Goal: Task Accomplishment & Management: Complete application form

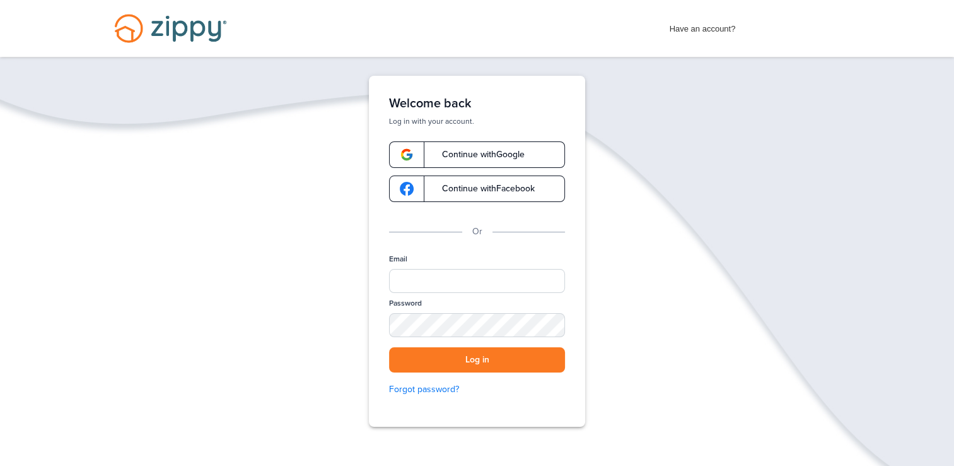
click at [474, 148] on link "Continue with Google" at bounding box center [477, 154] width 176 height 26
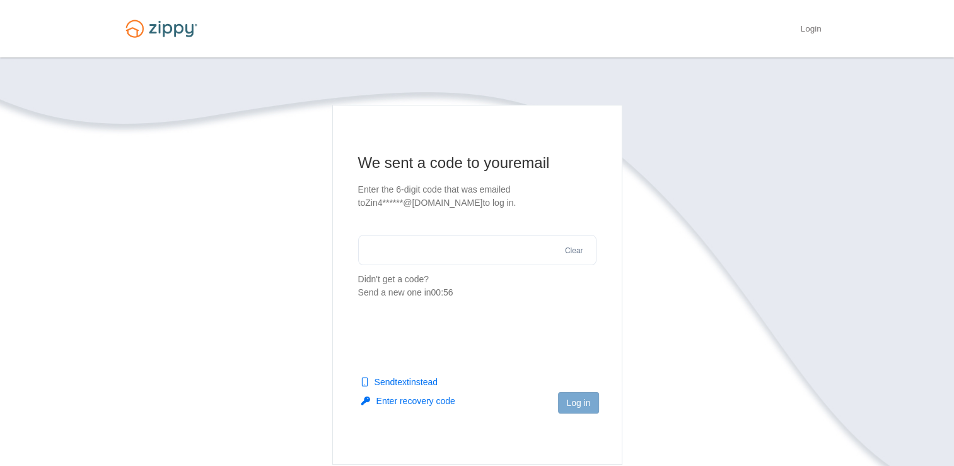
click at [358, 209] on section "We sent a code to your email Enter the 6-digit code that was emailed to Zin4***…" at bounding box center [477, 226] width 238 height 146
click at [424, 385] on button "Send text instead" at bounding box center [399, 381] width 76 height 13
click at [434, 250] on input "text" at bounding box center [477, 250] width 238 height 30
type input "******"
click at [563, 395] on button "Log in" at bounding box center [578, 402] width 40 height 21
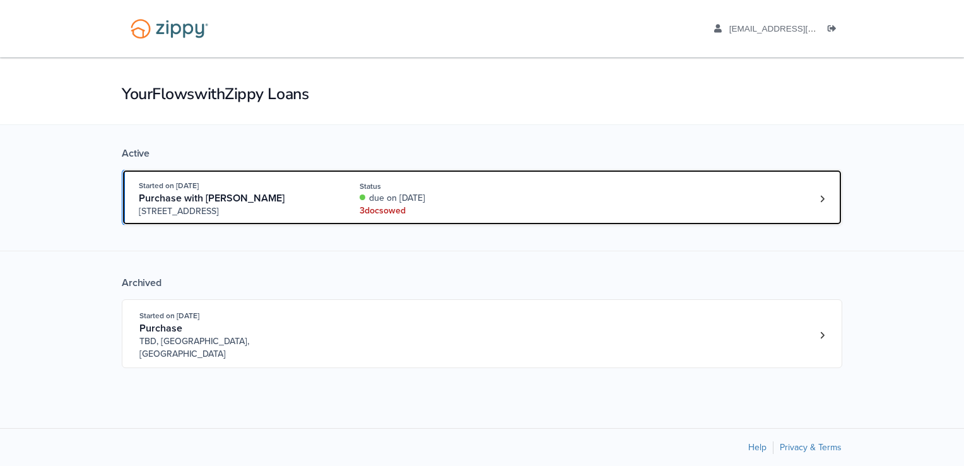
click at [399, 209] on div "3 doc s owed" at bounding box center [444, 210] width 168 height 13
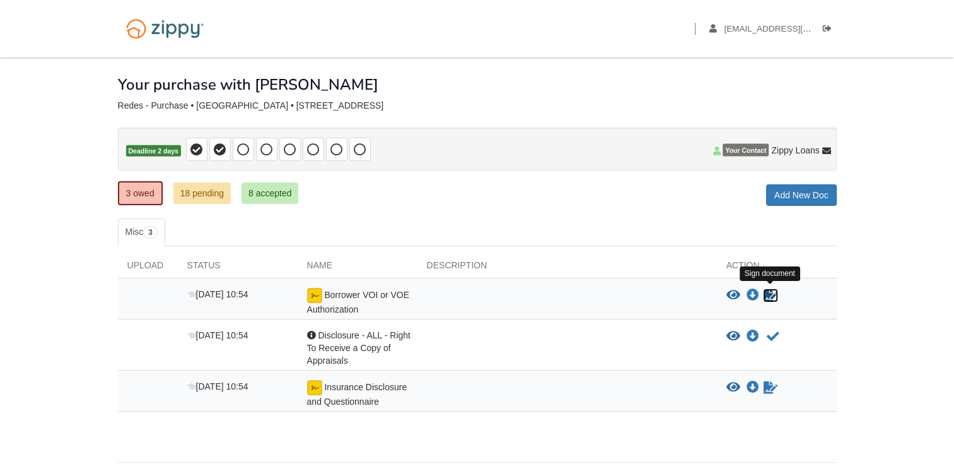
click at [770, 295] on icon "Sign Form" at bounding box center [771, 295] width 14 height 13
click at [773, 330] on icon "Acknowledge receipt of document" at bounding box center [773, 336] width 13 height 13
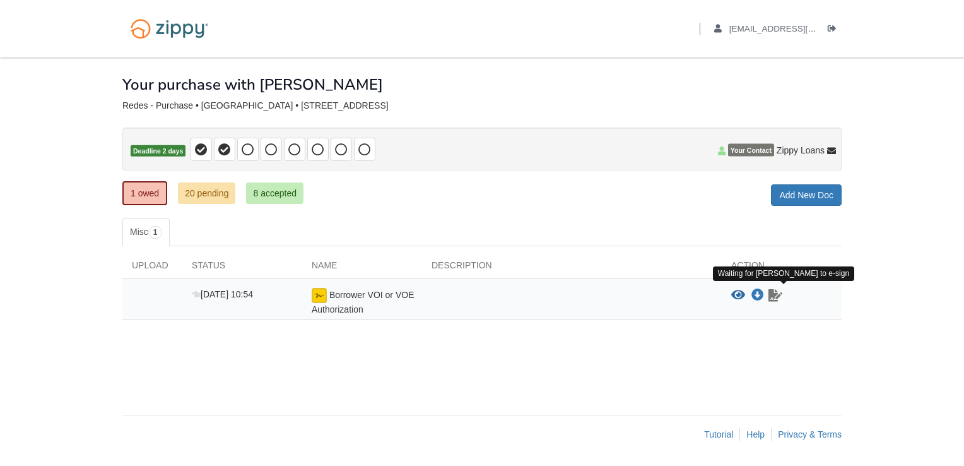
click at [778, 295] on icon "Waiting for your co-borrower to e-sign" at bounding box center [775, 295] width 14 height 13
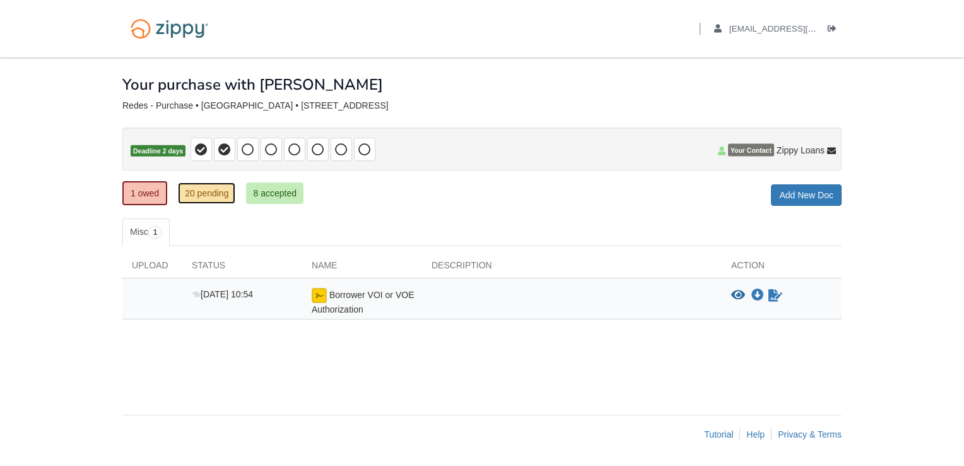
click at [225, 193] on link "20 pending" at bounding box center [206, 192] width 57 height 21
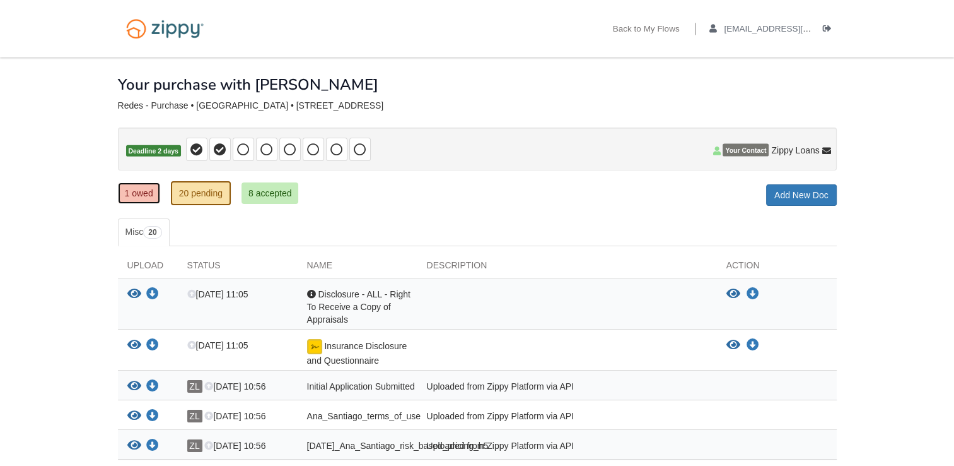
click at [141, 192] on link "1 owed" at bounding box center [139, 192] width 42 height 21
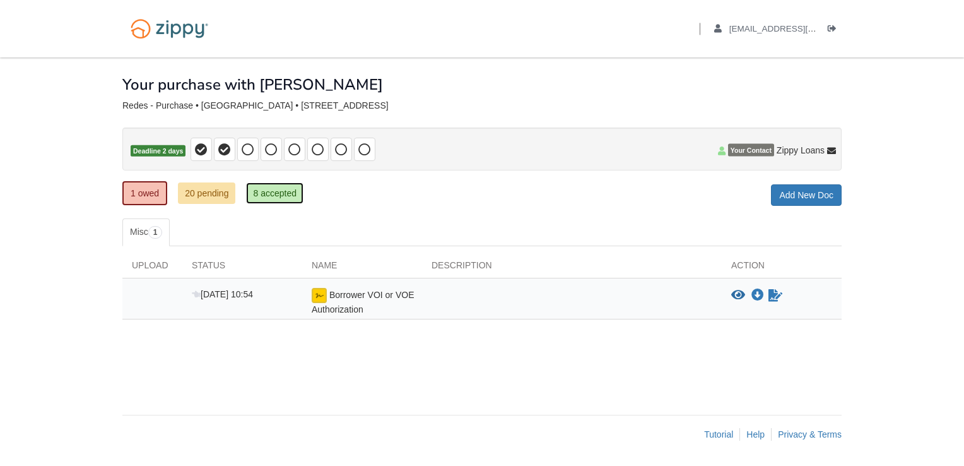
click at [277, 183] on link "8 accepted" at bounding box center [274, 192] width 57 height 21
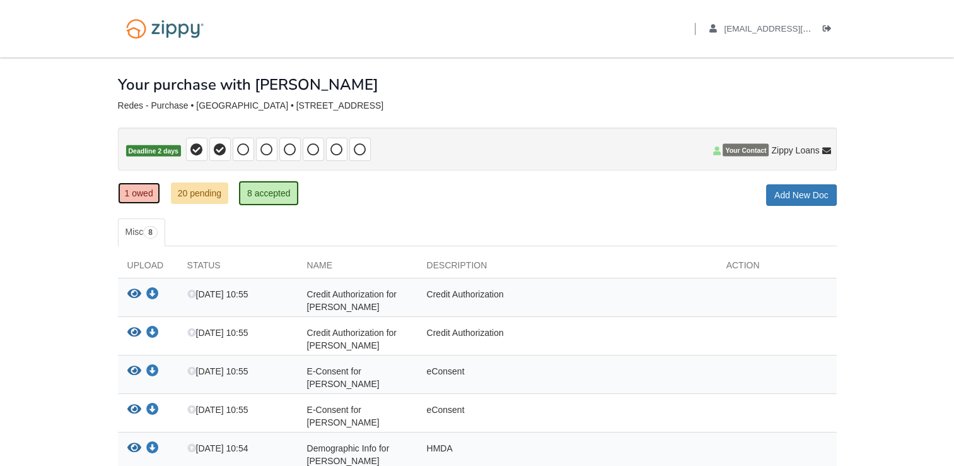
drag, startPoint x: 963, startPoint y: 410, endPoint x: 141, endPoint y: 185, distance: 852.1
click at [141, 185] on link "1 owed" at bounding box center [139, 192] width 42 height 21
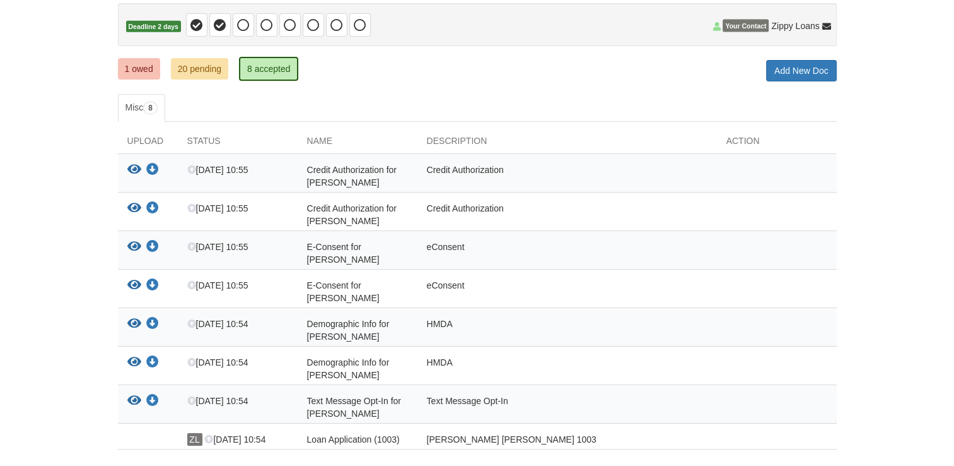
scroll to position [122, 0]
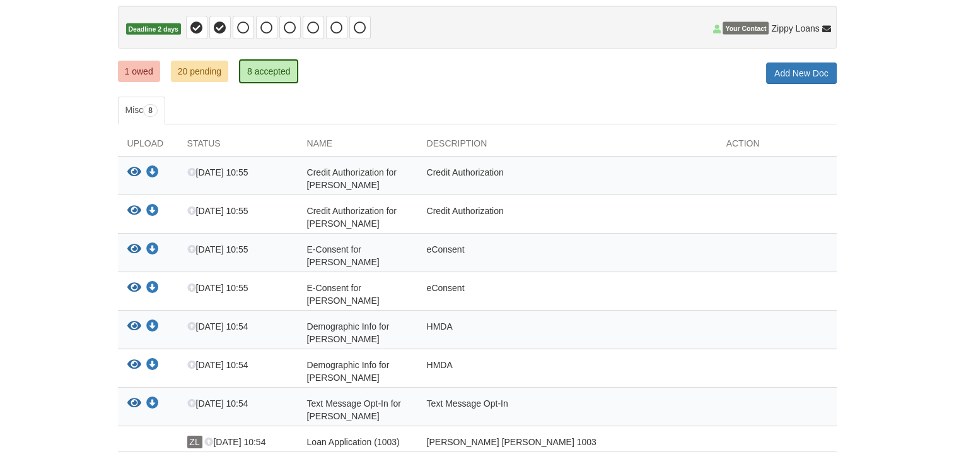
click at [947, 280] on body "Back to My Flows [EMAIL_ADDRESS][DOMAIN_NAME] Logout" at bounding box center [477, 215] width 954 height 675
click at [197, 74] on link "20 pending" at bounding box center [199, 71] width 57 height 21
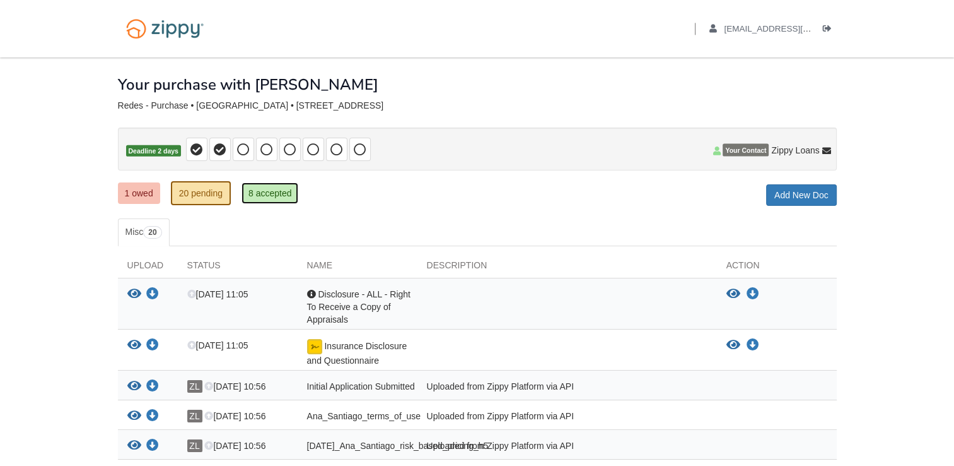
click at [256, 201] on link "8 accepted" at bounding box center [270, 192] width 57 height 21
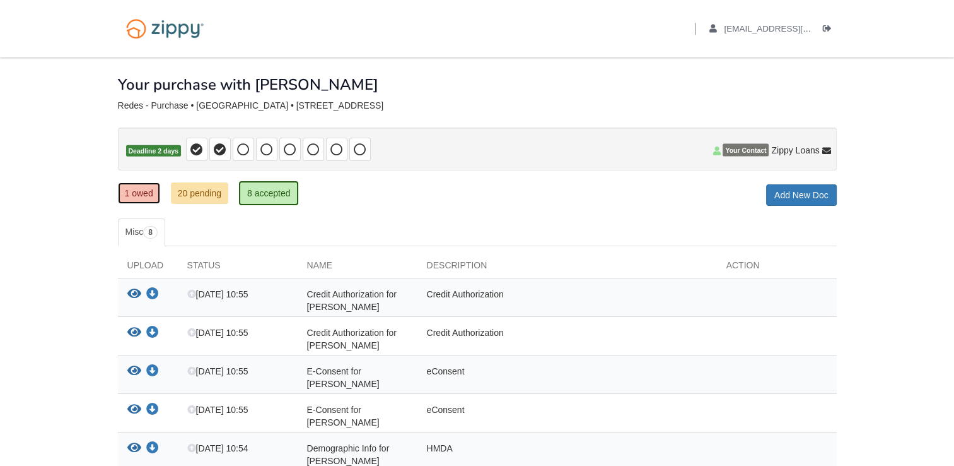
click at [145, 185] on link "1 owed" at bounding box center [139, 192] width 42 height 21
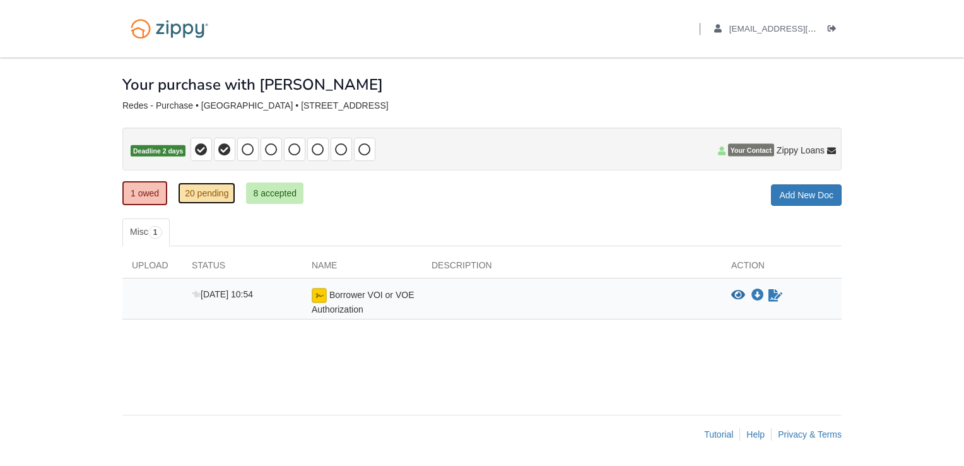
click at [205, 185] on link "20 pending" at bounding box center [206, 192] width 57 height 21
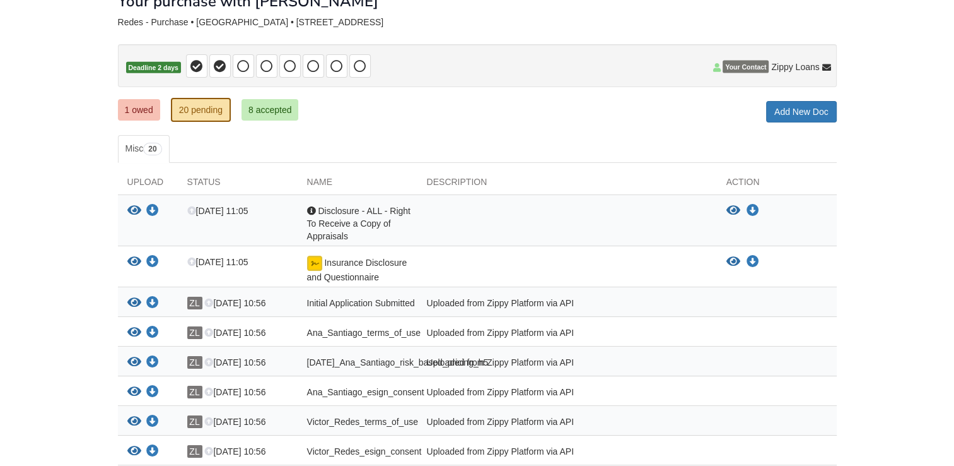
scroll to position [78, 0]
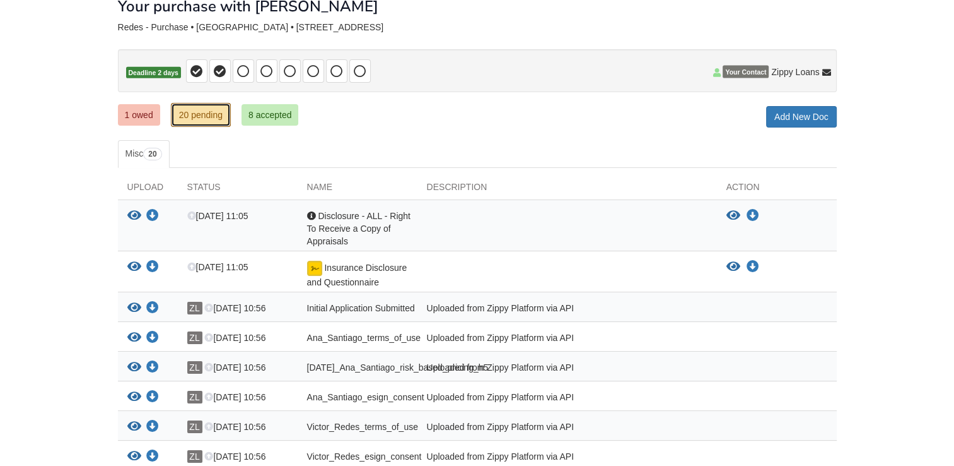
click at [195, 111] on link "20 pending" at bounding box center [201, 115] width 60 height 24
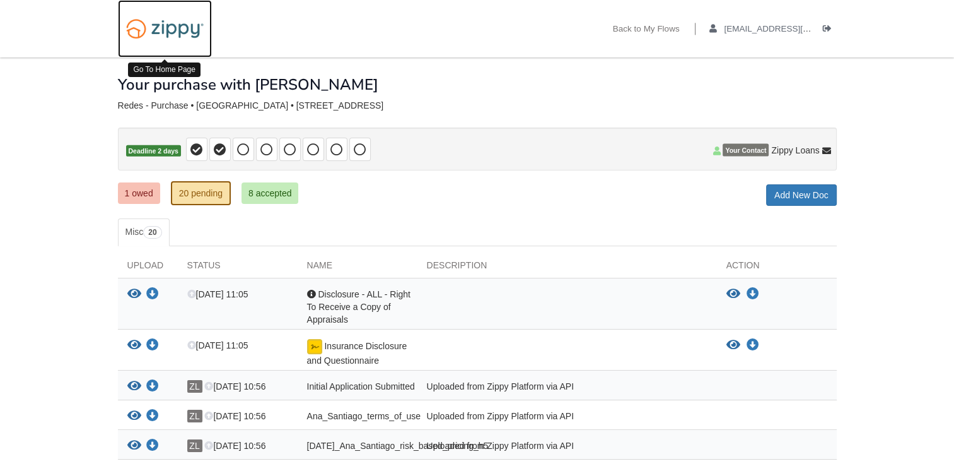
click at [194, 37] on img at bounding box center [165, 29] width 94 height 32
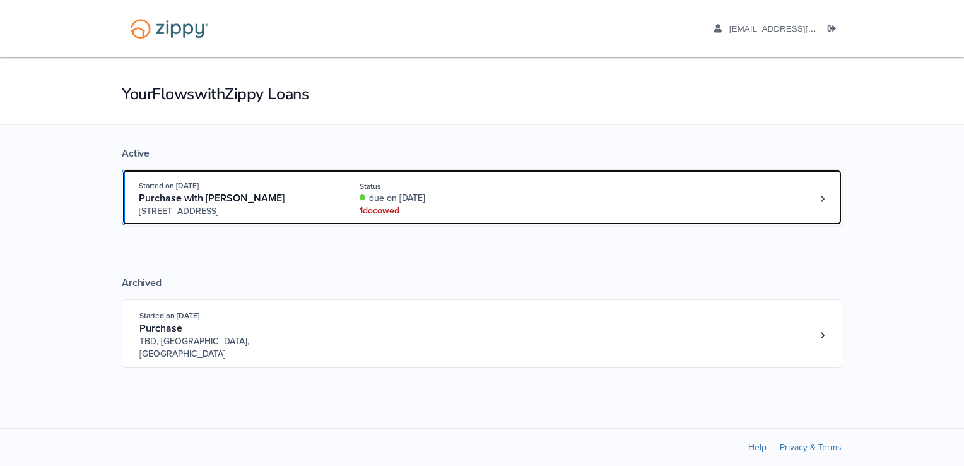
click at [396, 211] on div "1 doc owed" at bounding box center [444, 210] width 168 height 13
